Goal: Information Seeking & Learning: Learn about a topic

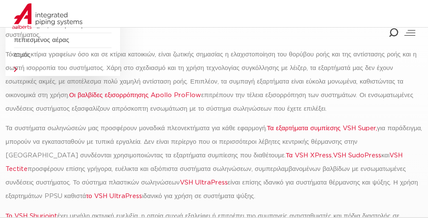
scroll to position [213, 0]
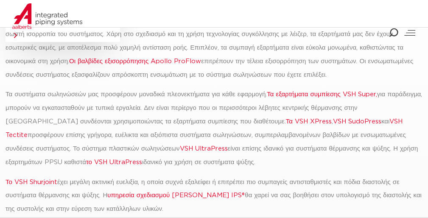
click at [377, 118] on font "VSH Tectite" at bounding box center [204, 128] width 397 height 20
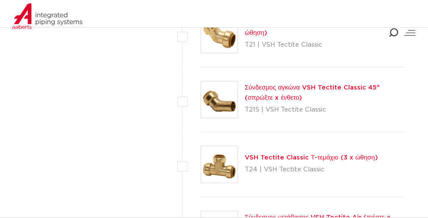
scroll to position [1615, 0]
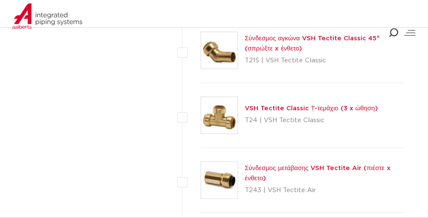
drag, startPoint x: 431, startPoint y: 14, endPoint x: 431, endPoint y: 81, distance: 67.0
click at [338, 106] on font "VSH Tectite Classic Τ-τεμάχιο (3 x ώθηση)" at bounding box center [311, 108] width 133 height 6
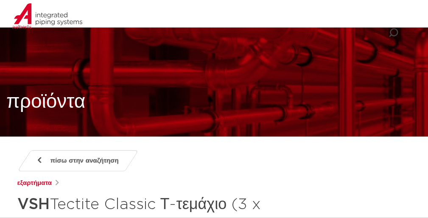
scroll to position [370, 0]
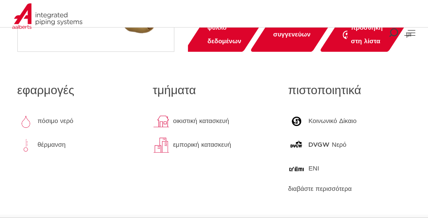
click at [337, 123] on font "Κοινωνικό Δίκαιο" at bounding box center [332, 121] width 48 height 6
click at [321, 187] on font "διαβάστε περισσότερα" at bounding box center [320, 189] width 64 height 6
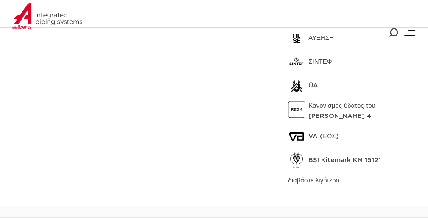
scroll to position [623, 0]
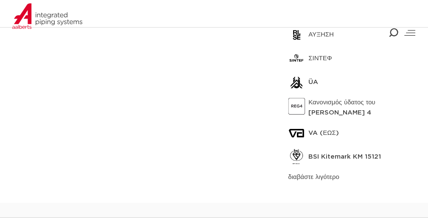
click at [305, 131] on div "VA (ΕΩΣ)" at bounding box center [349, 133] width 123 height 17
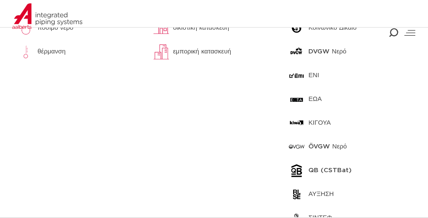
scroll to position [448, 0]
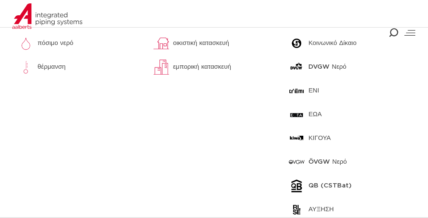
click at [296, 115] on img at bounding box center [296, 114] width 17 height 17
drag, startPoint x: 299, startPoint y: 41, endPoint x: 434, endPoint y: 87, distance: 143.0
click at [357, 101] on div "πιστοποιητικά Κοινωνικό Δίκαιο DVGW Νερό ΕΝΙ ΕΩΑ ΚΙΓΟΥΑ ÖVGW Νερό QB (CSTBat) Α…" at bounding box center [349, 179] width 135 height 356
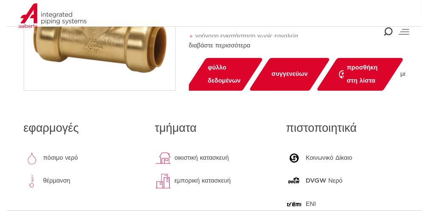
scroll to position [325, 0]
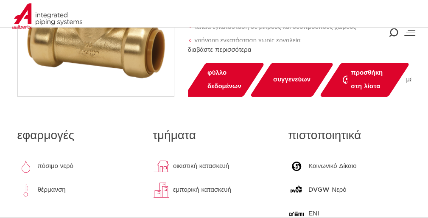
click at [221, 77] on span "φύλλο δεδομένων" at bounding box center [224, 79] width 34 height 27
